Goal: Find specific page/section: Find specific page/section

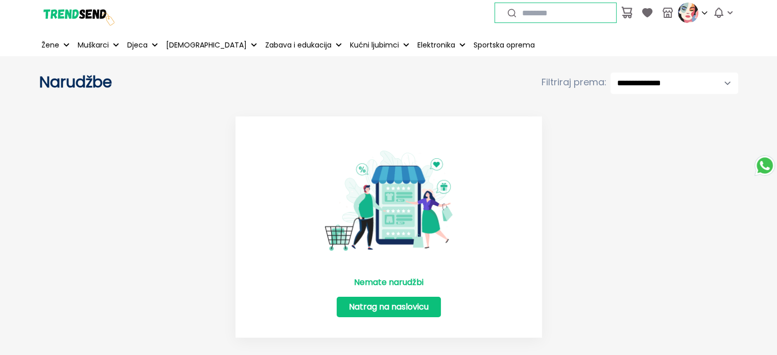
click at [81, 16] on img at bounding box center [77, 12] width 77 height 77
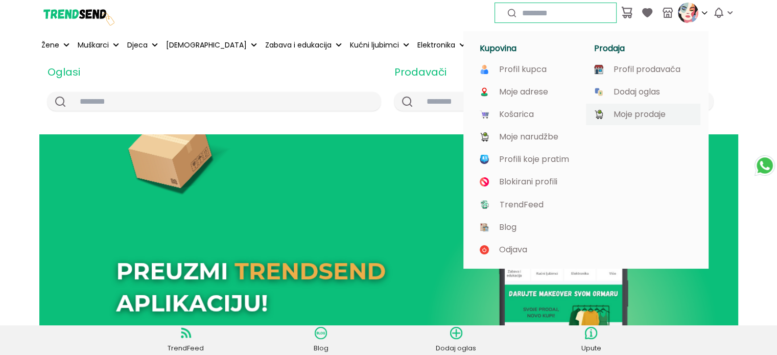
click at [636, 114] on p "Moje prodaje" at bounding box center [640, 114] width 52 height 9
